Goal: Task Accomplishment & Management: Manage account settings

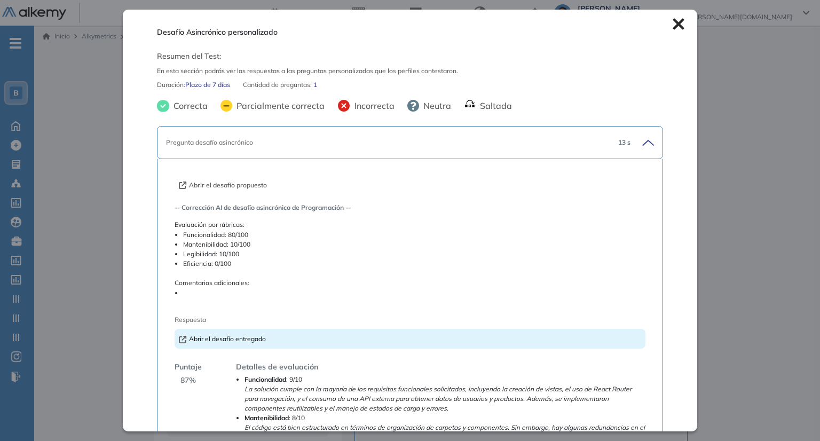
scroll to position [246, 0]
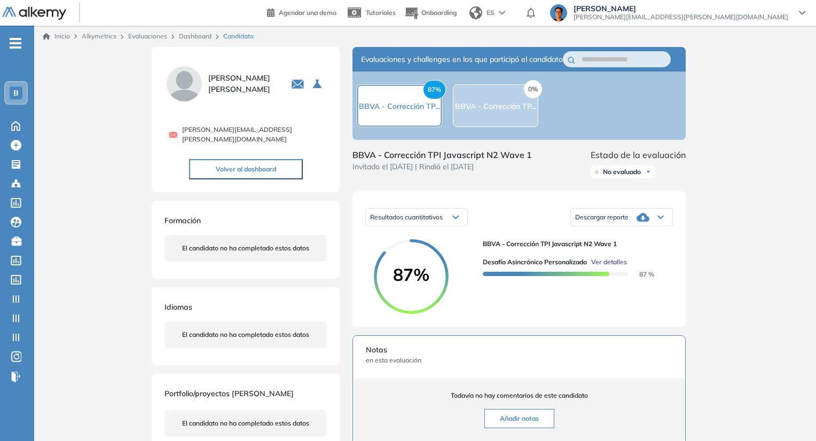
click at [731, 140] on div "Inicio Alkymetrics Evaluaciones Dashboard Candidato Desafío Asincrónico persona…" at bounding box center [425, 346] width 782 height 641
click at [740, 18] on span "juan.ojeda@alkemy.org" at bounding box center [681, 17] width 215 height 9
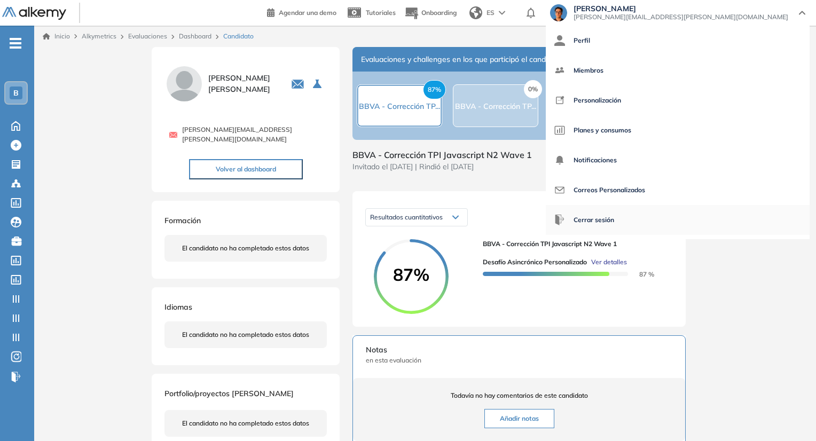
click at [614, 216] on span "Cerrar sesión" at bounding box center [594, 220] width 41 height 26
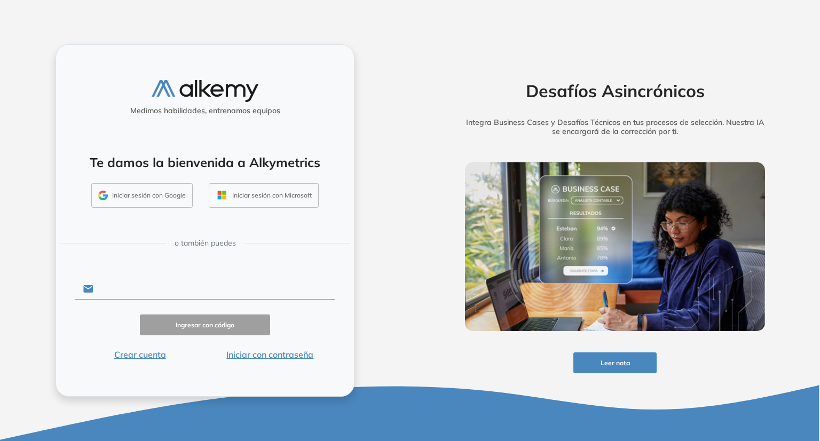
click at [195, 288] on input "text" at bounding box center [214, 289] width 242 height 20
type input "**********"
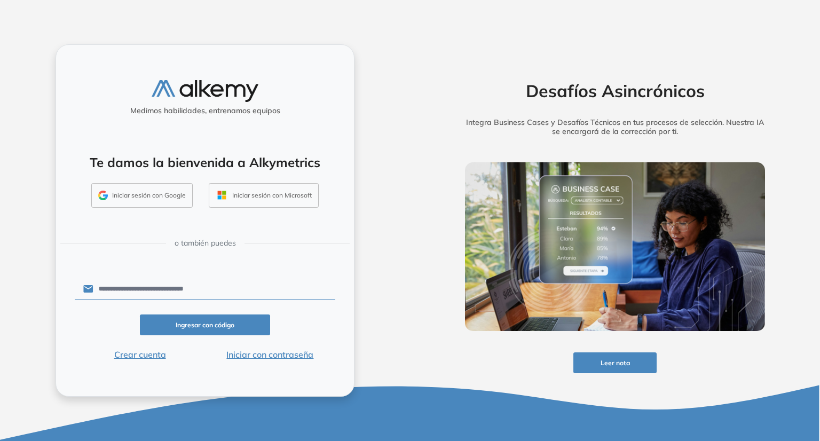
click at [273, 359] on button "Iniciar con contraseña" at bounding box center [270, 354] width 130 height 13
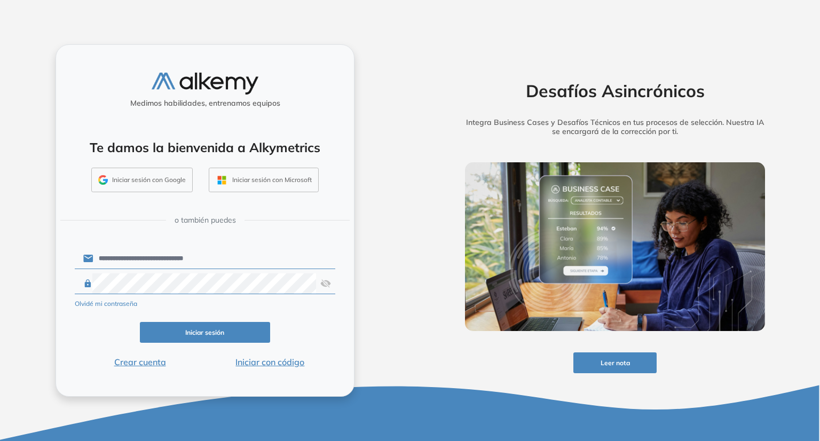
click at [235, 327] on button "Iniciar sesión" at bounding box center [205, 332] width 130 height 21
